Goal: Task Accomplishment & Management: Use online tool/utility

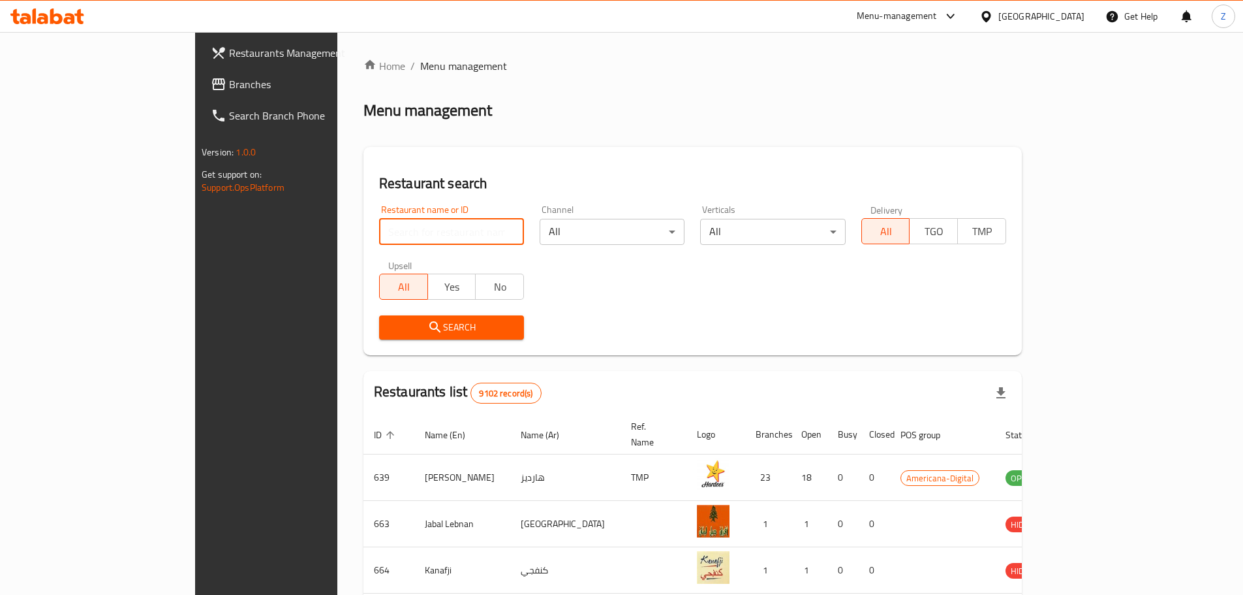
drag, startPoint x: 335, startPoint y: 240, endPoint x: 330, endPoint y: 231, distance: 10.2
click at [379, 240] on input "search" at bounding box center [451, 232] width 145 height 26
type input "Malak"
click button "Search" at bounding box center [451, 327] width 145 height 24
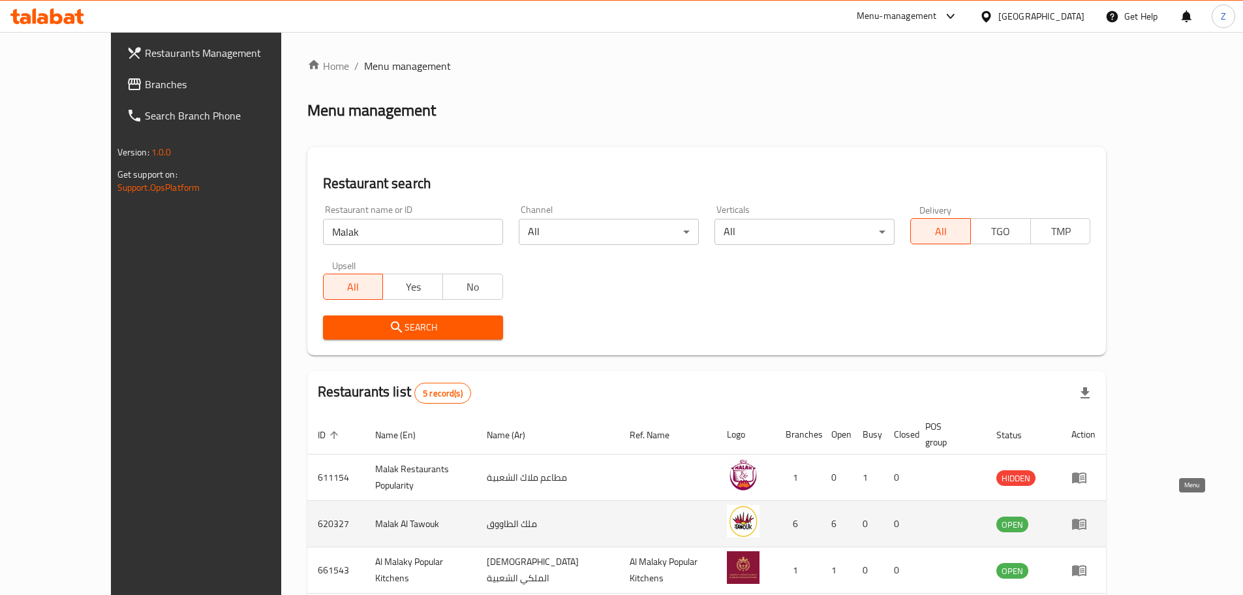
click at [1096, 516] on link "enhanced table" at bounding box center [1084, 524] width 24 height 16
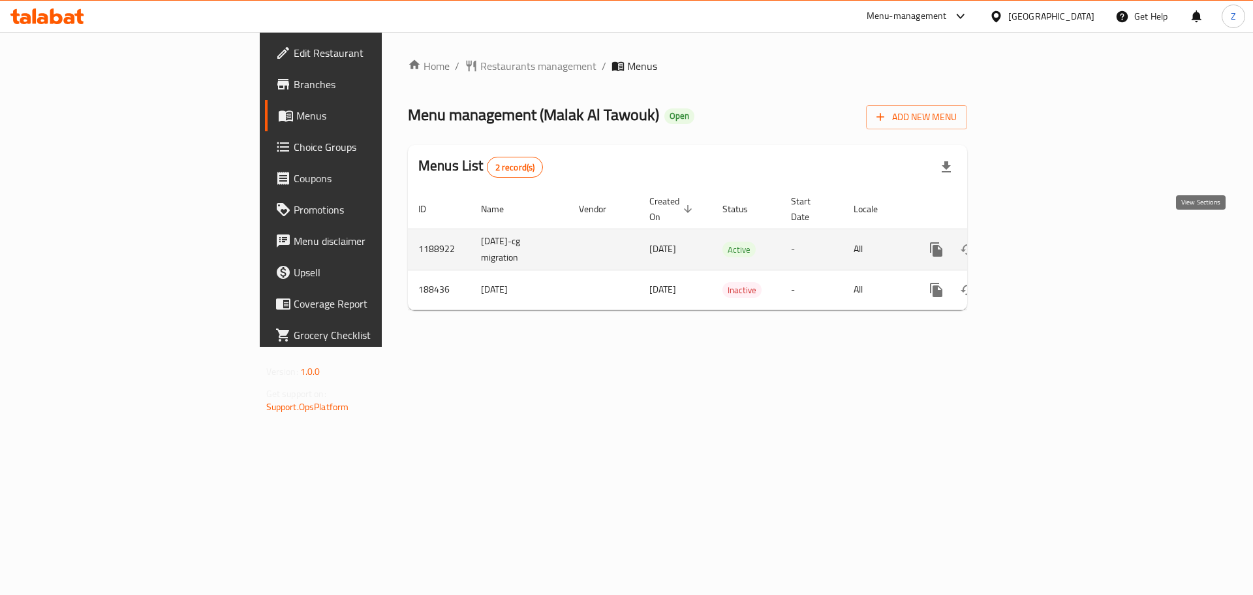
click at [1046, 236] on link "enhanced table" at bounding box center [1030, 249] width 31 height 31
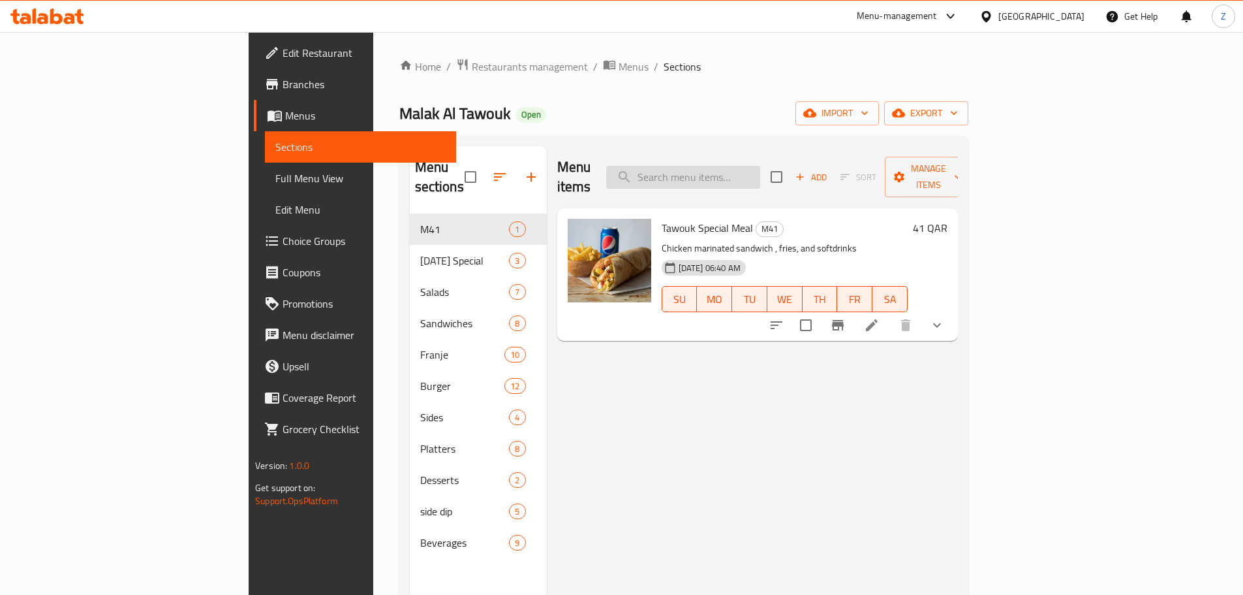
click at [760, 166] on input "search" at bounding box center [683, 177] width 154 height 23
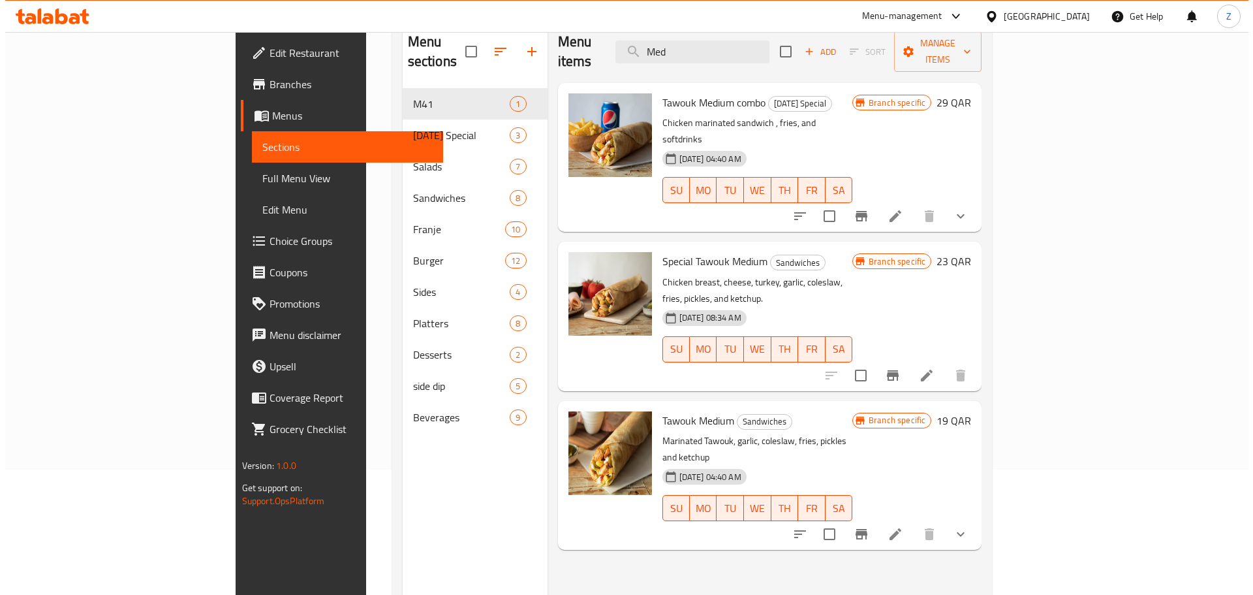
scroll to position [131, 0]
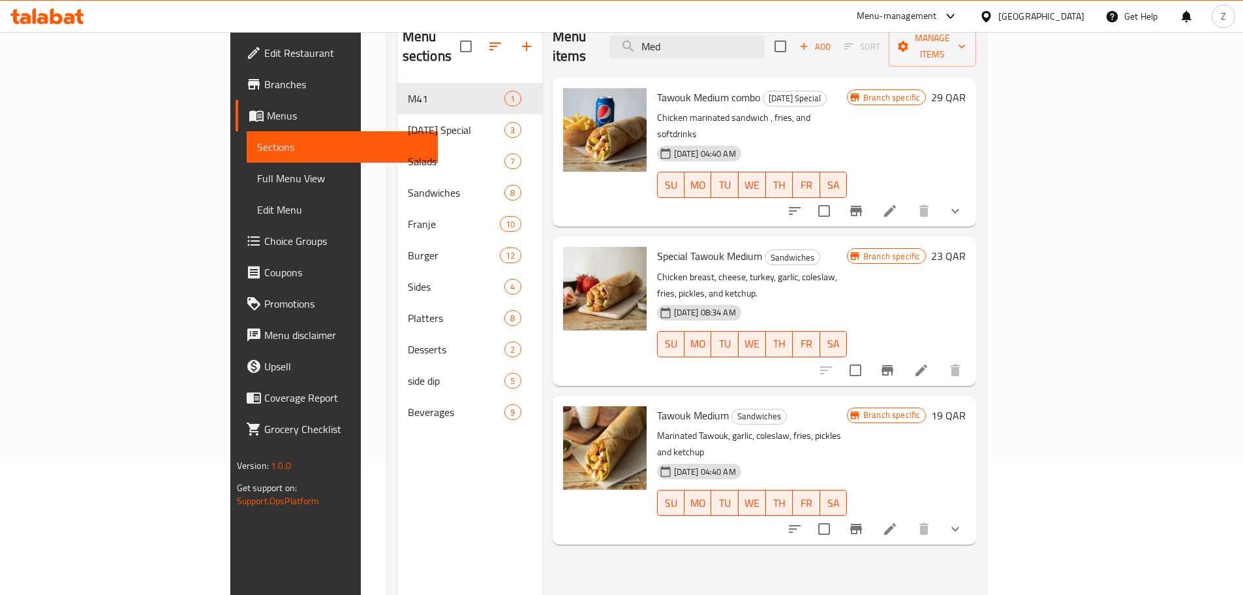
type input "Med"
click at [862, 524] on icon "Branch-specific-item" at bounding box center [857, 529] width 12 height 10
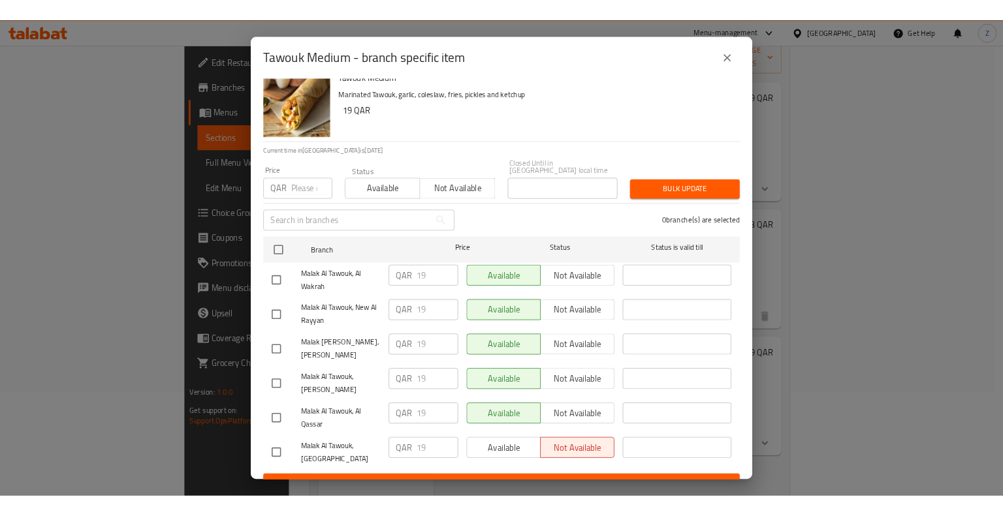
scroll to position [19, 0]
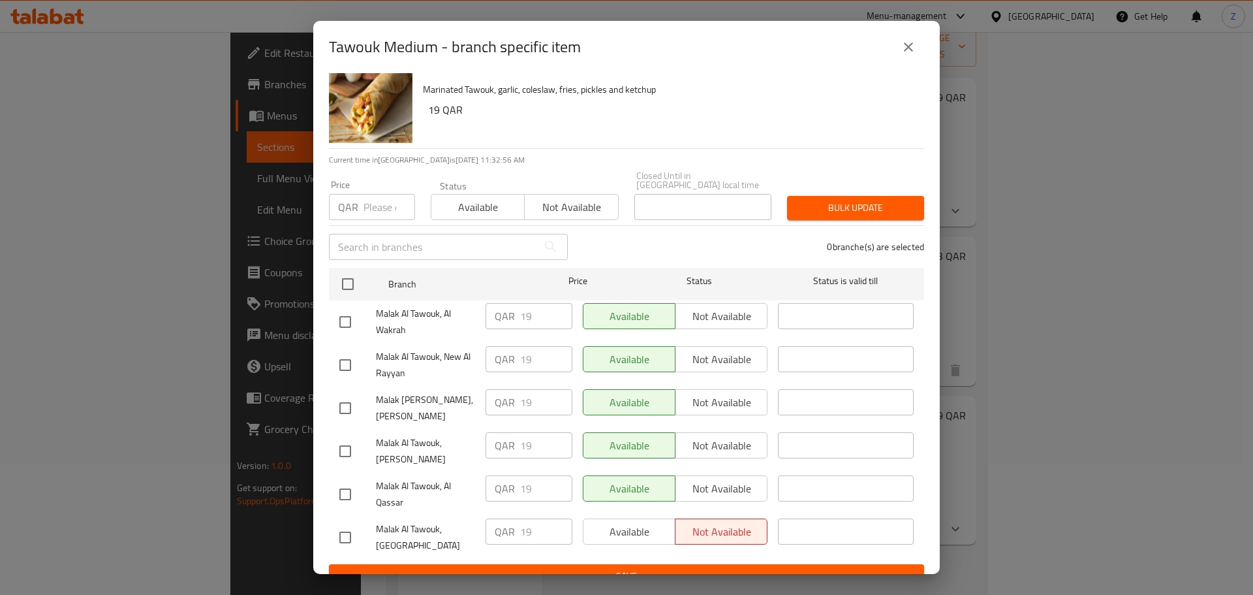
click at [1207, 75] on div "Tawouk Medium - branch specific item Tawouk Medium Marinated Tawouk, garlic, co…" at bounding box center [626, 297] width 1253 height 595
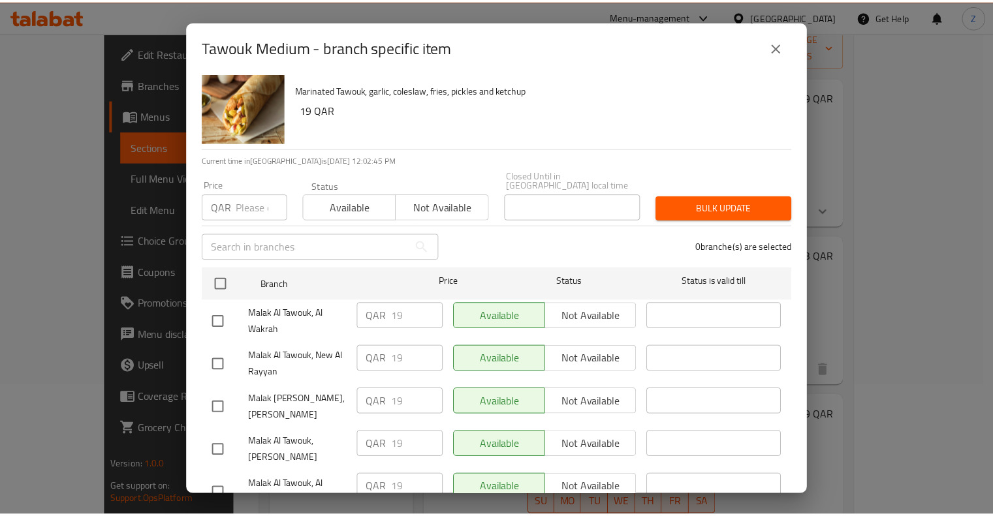
scroll to position [18, 0]
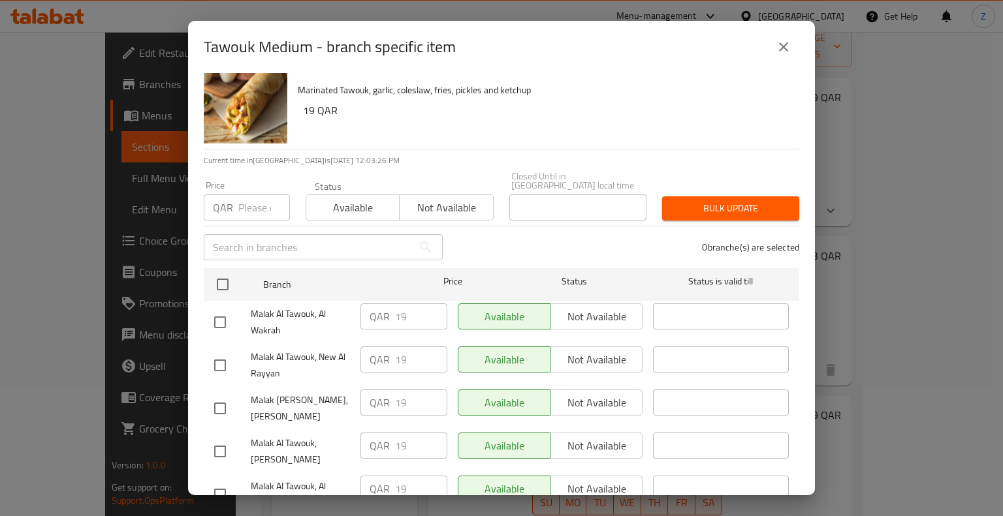
click at [780, 50] on icon "close" at bounding box center [783, 46] width 9 height 9
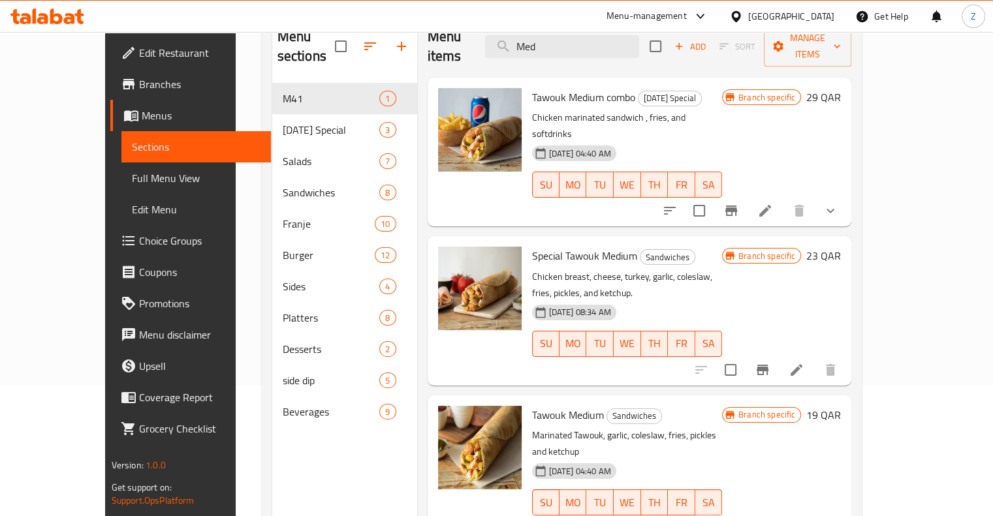
click at [55, 10] on icon at bounding box center [47, 16] width 74 height 16
